Goal: Obtain resource: Obtain resource

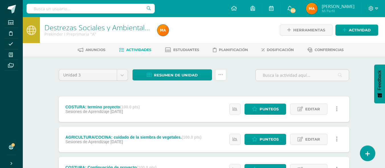
click at [224, 79] on link at bounding box center [220, 74] width 11 height 11
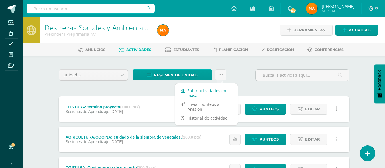
click at [198, 97] on link "Subir actividades en masa" at bounding box center [206, 93] width 63 height 14
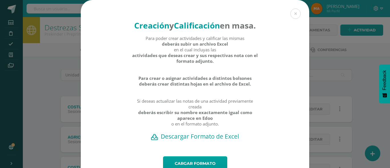
click at [190, 140] on h2 "Descargar Formato de Excel" at bounding box center [195, 136] width 208 height 8
click at [54, 37] on div "Creación y Calificación en masa. Para poder crear actividades y calificar las m…" at bounding box center [194, 96] width 385 height 192
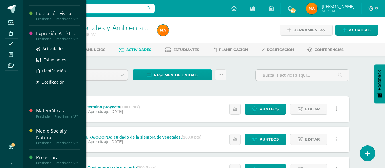
scroll to position [191, 0]
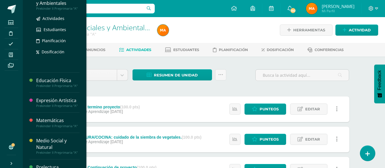
click at [53, 8] on div "Prekinder II Preprimaria "A"" at bounding box center [57, 9] width 43 height 4
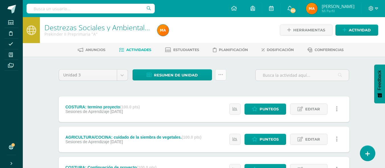
click at [219, 76] on icon at bounding box center [220, 74] width 5 height 5
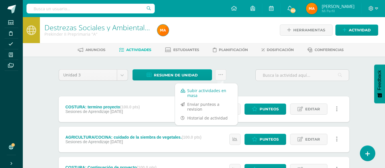
click at [217, 89] on link "Subir actividades en masa" at bounding box center [206, 93] width 63 height 14
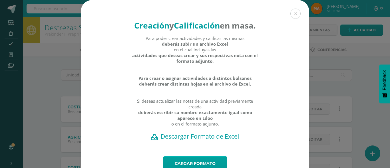
click at [201, 140] on h2 "Descargar Formato de Excel" at bounding box center [195, 136] width 208 height 8
click at [51, 41] on div "Creación y Calificación en masa. Para poder crear actividades y calificar las m…" at bounding box center [194, 96] width 385 height 192
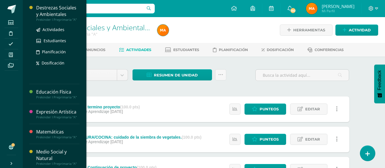
click at [56, 5] on div "Destrezas Sociales y Ambientales" at bounding box center [57, 11] width 43 height 13
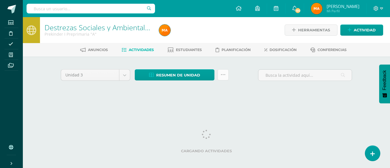
click at [223, 76] on icon at bounding box center [222, 74] width 5 height 5
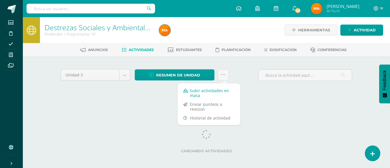
click at [216, 87] on link "Subir actividades en masa" at bounding box center [208, 93] width 63 height 14
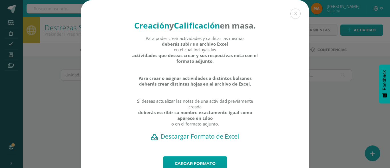
click at [195, 140] on h2 "Descargar Formato de Excel" at bounding box center [195, 136] width 208 height 8
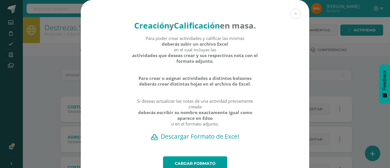
click at [25, 84] on div "Creación y Calificación en masa. Para poder crear actividades y calificar las m…" at bounding box center [194, 96] width 385 height 192
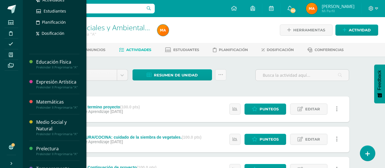
scroll to position [191, 0]
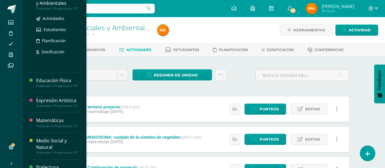
click at [52, 11] on div "Actividades Estudiantes Planificación Dosificación" at bounding box center [57, 40] width 43 height 58
click at [52, 5] on div "Destrezas Sociales y Ambientales" at bounding box center [57, -1] width 43 height 13
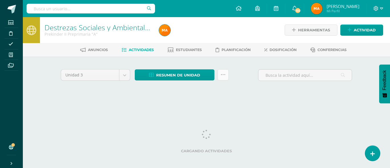
click at [221, 80] on link at bounding box center [222, 74] width 11 height 11
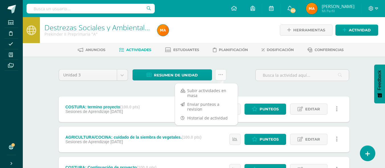
click at [221, 80] on link at bounding box center [220, 74] width 11 height 11
click at [216, 90] on link "Subir actividades en masa" at bounding box center [206, 93] width 63 height 14
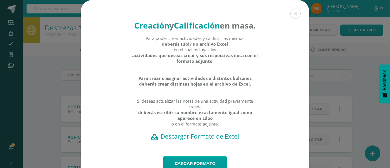
click at [185, 140] on h2 "Descargar Formato de Excel" at bounding box center [195, 136] width 208 height 8
